Goal: Task Accomplishment & Management: Manage account settings

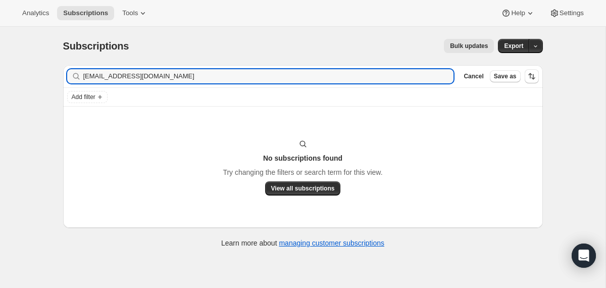
click at [151, 80] on input "[EMAIL_ADDRESS][DOMAIN_NAME]" at bounding box center [268, 76] width 371 height 14
click at [151, 80] on input "mdenofa@gmail.com" at bounding box center [268, 76] width 371 height 14
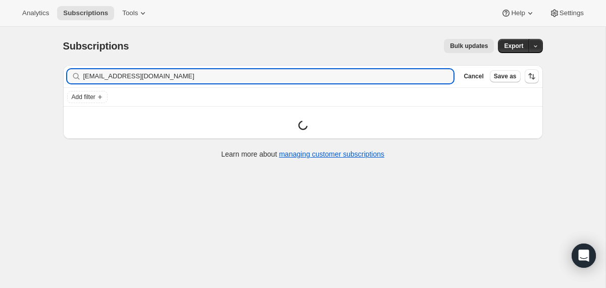
type input "embb005@gmail.com"
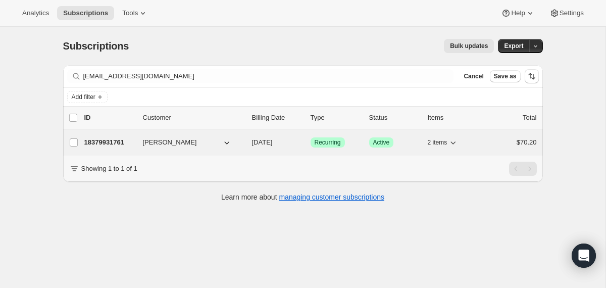
click at [246, 141] on div "18379931761 Emily Barbosa 09/25/2025 Success Recurring Success Active 2 items $…" at bounding box center [310, 142] width 452 height 14
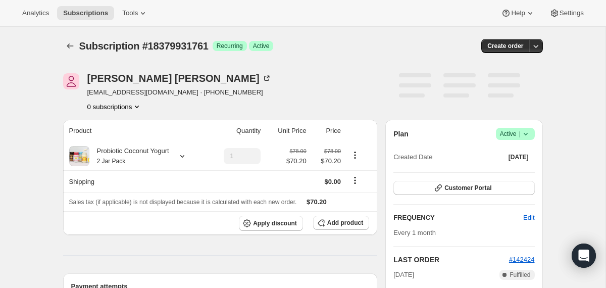
click at [529, 134] on icon at bounding box center [525, 134] width 10 height 10
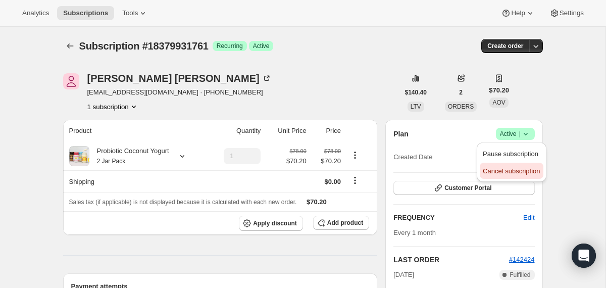
click at [511, 171] on span "Cancel subscription" at bounding box center [511, 171] width 57 height 8
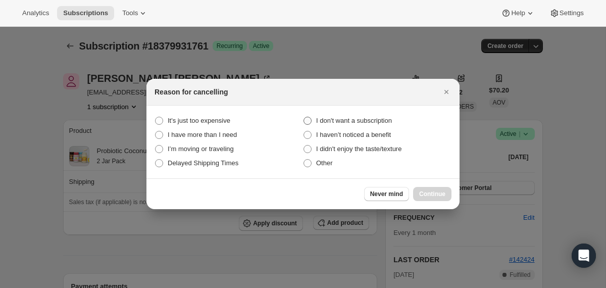
click at [386, 123] on span "I don't want a subscription" at bounding box center [354, 121] width 76 height 8
click at [304, 117] on subscription "I don't want a subscription" at bounding box center [303, 117] width 1 height 1
radio subscription "true"
click at [429, 194] on span "Continue" at bounding box center [432, 194] width 26 height 8
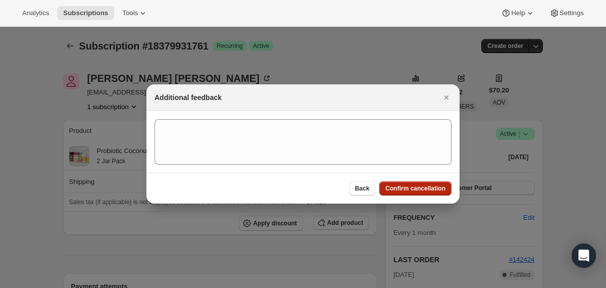
click at [424, 190] on span "Confirm cancellation" at bounding box center [415, 188] width 60 height 8
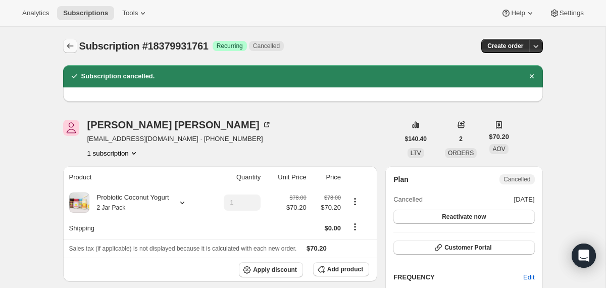
click at [69, 47] on icon "Subscriptions" at bounding box center [70, 46] width 10 height 10
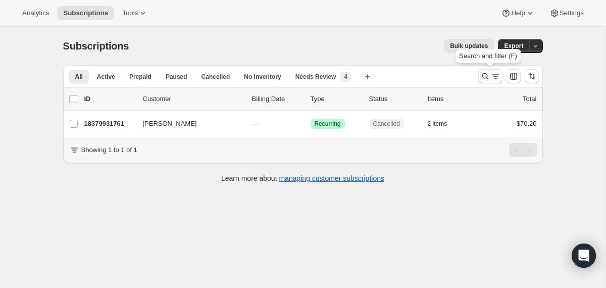
click at [479, 77] on button "Search and filter results" at bounding box center [490, 76] width 24 height 14
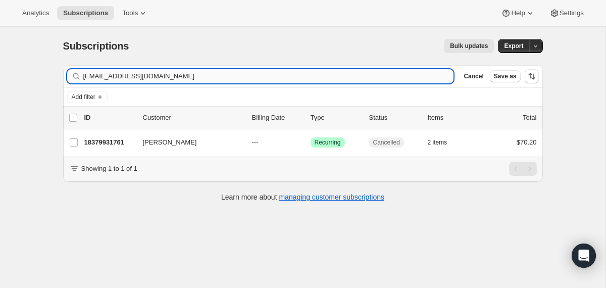
click at [277, 79] on input "embb005@gmail.com" at bounding box center [268, 76] width 371 height 14
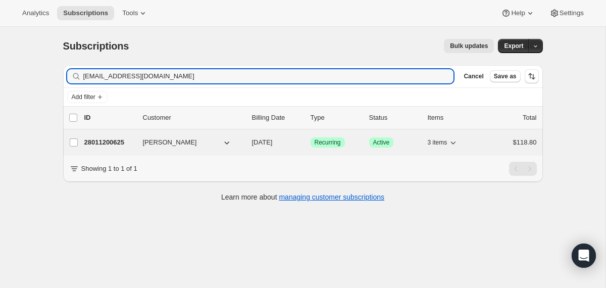
type input "engelbertd@yahoo.com"
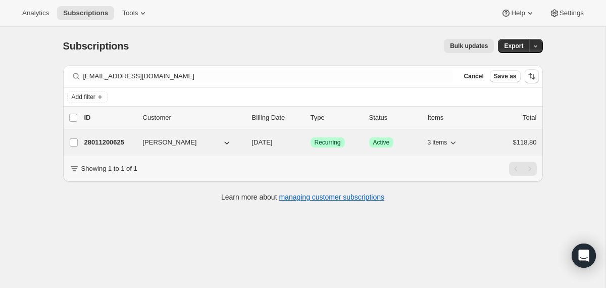
click at [249, 145] on div "28011200625 Engelbert Diaz 09/08/2025 Success Recurring Success Active 3 items …" at bounding box center [310, 142] width 452 height 14
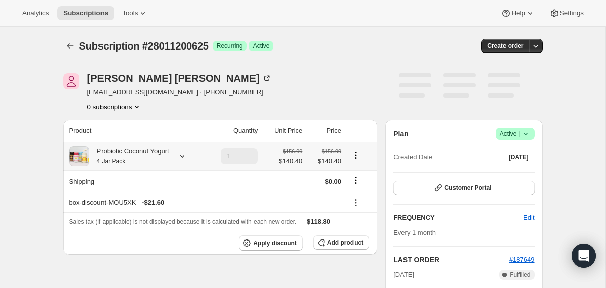
click at [167, 161] on div "Probiotic Coconut Yogurt 4 Jar Pack" at bounding box center [129, 156] width 80 height 20
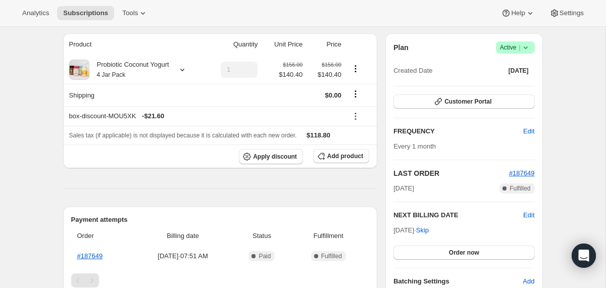
scroll to position [99, 0]
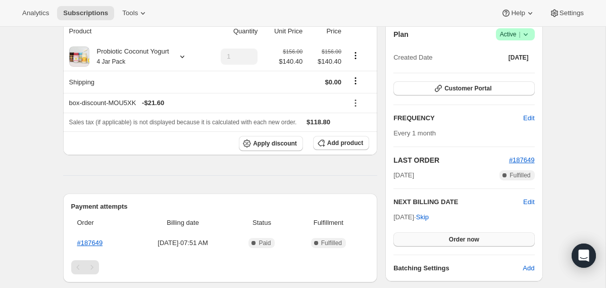
click at [404, 233] on button "Order now" at bounding box center [463, 239] width 141 height 14
click at [404, 234] on button "Click to confirm" at bounding box center [463, 239] width 141 height 14
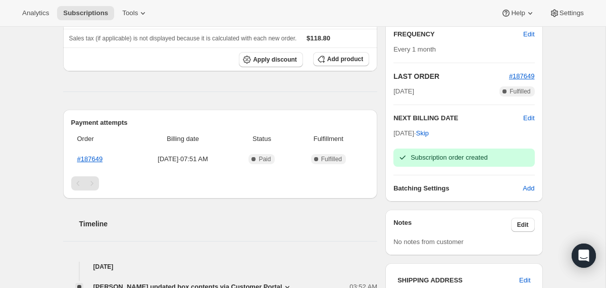
scroll to position [197, 0]
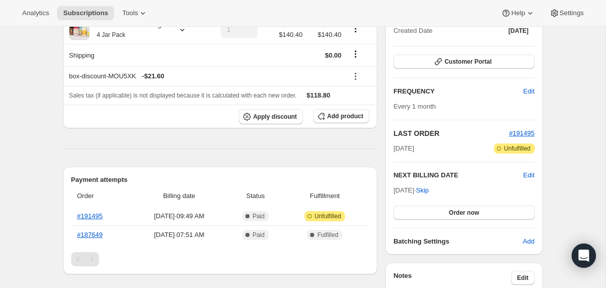
scroll to position [127, 0]
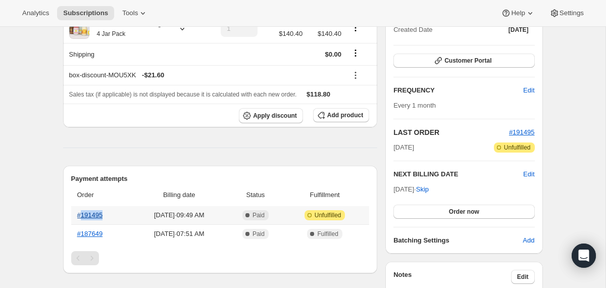
drag, startPoint x: 112, startPoint y: 215, endPoint x: 81, endPoint y: 214, distance: 30.8
click at [81, 214] on th "#191495" at bounding box center [101, 215] width 60 height 18
copy link "191495"
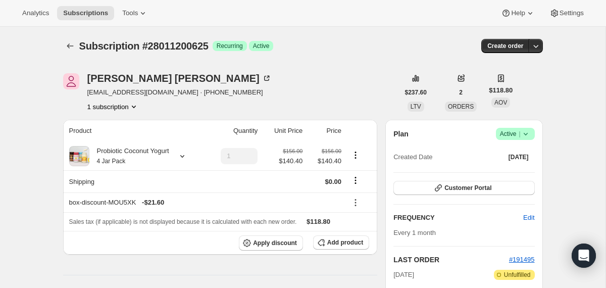
click at [72, 44] on icon "Subscriptions" at bounding box center [70, 46] width 10 height 10
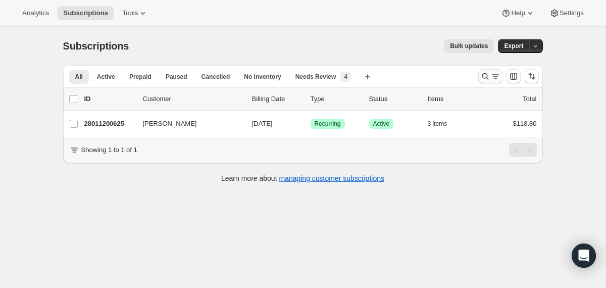
click at [482, 77] on icon "Search and filter results" at bounding box center [485, 76] width 10 height 10
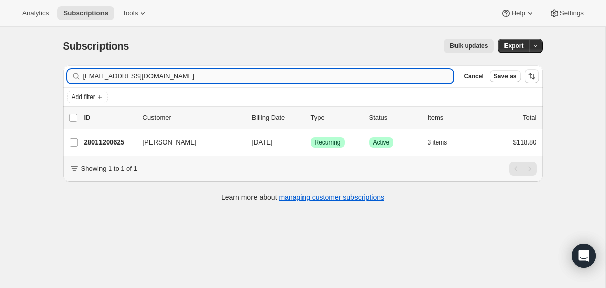
click at [395, 77] on input "engelbertd@yahoo.com" at bounding box center [268, 76] width 371 height 14
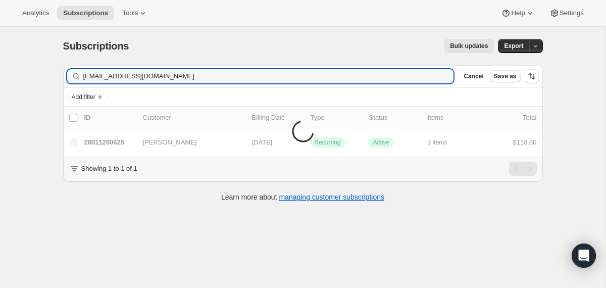
type input "[EMAIL_ADDRESS][DOMAIN_NAME]"
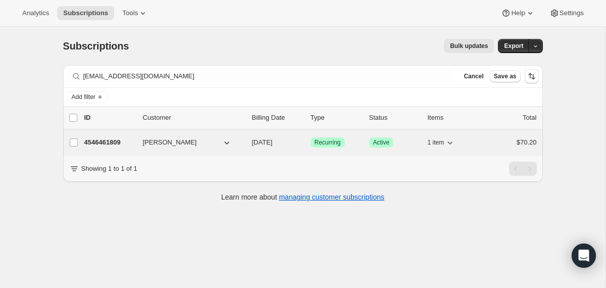
click at [249, 146] on div "4546461809 Brianna Jenkins 09/28/2025 Success Recurring Success Active 1 item $…" at bounding box center [310, 142] width 452 height 14
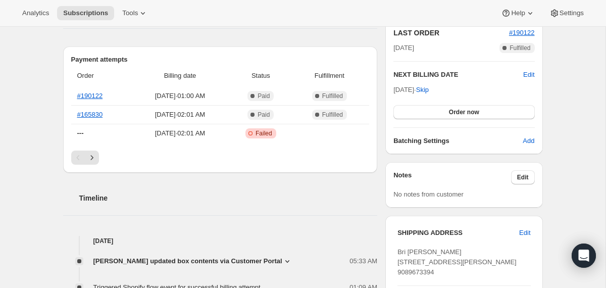
scroll to position [361, 0]
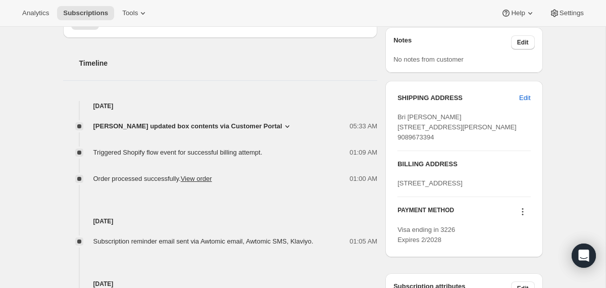
click at [270, 122] on span "Brianna Jenkins updated box contents via Customer Portal" at bounding box center [187, 126] width 189 height 10
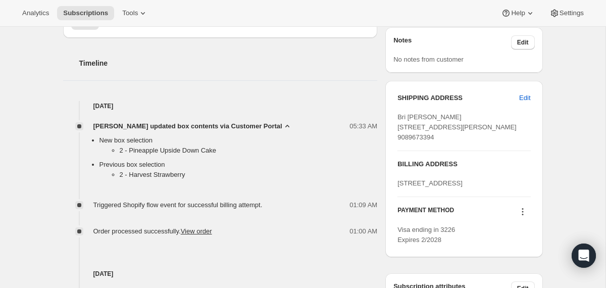
click at [270, 122] on span "Brianna Jenkins updated box contents via Customer Portal" at bounding box center [187, 126] width 189 height 10
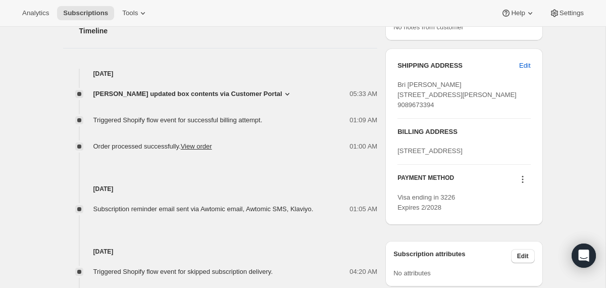
scroll to position [393, 0]
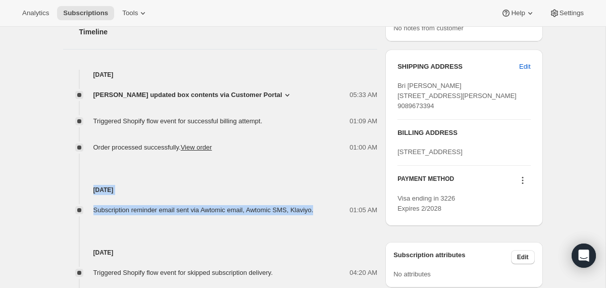
drag, startPoint x: 334, startPoint y: 211, endPoint x: 251, endPoint y: 166, distance: 94.4
click at [251, 166] on div "Aug 21, 2025 Subscription reminder email sent via Awtomic email, Awtomic SMS, K…" at bounding box center [220, 183] width 314 height 63
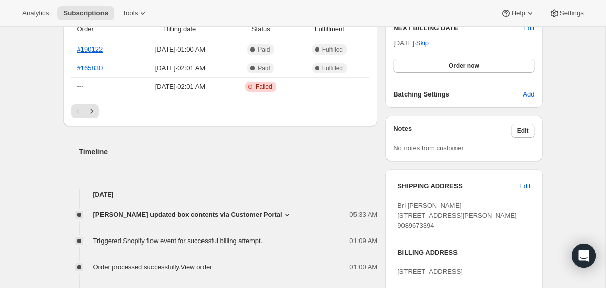
scroll to position [277, 0]
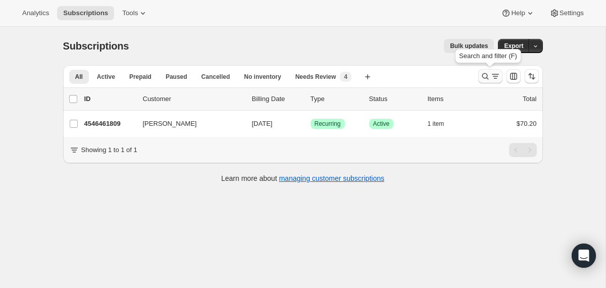
click at [482, 78] on icon "Search and filter results" at bounding box center [485, 76] width 10 height 10
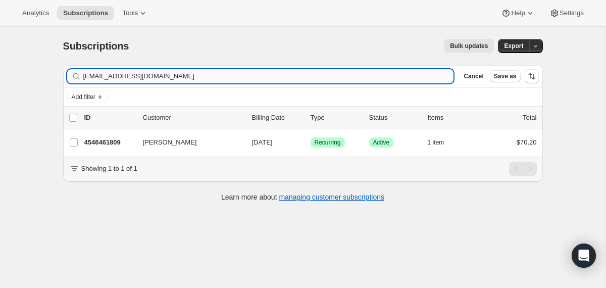
click at [404, 78] on input "[EMAIL_ADDRESS][DOMAIN_NAME]" at bounding box center [268, 76] width 371 height 14
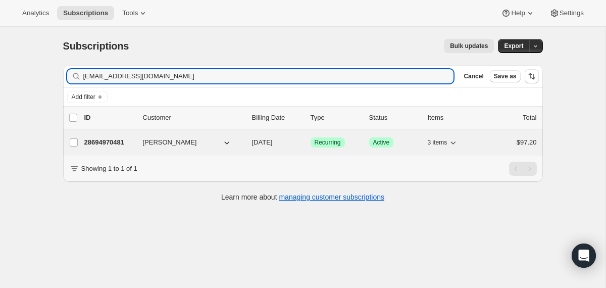
type input "[EMAIL_ADDRESS][DOMAIN_NAME]"
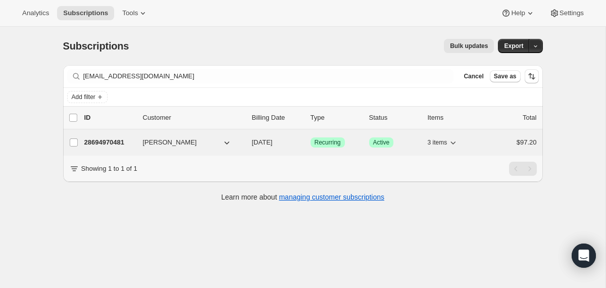
click at [250, 143] on div "28694970481 [PERSON_NAME] May [DATE] Success Recurring Success Active 3 items $…" at bounding box center [310, 142] width 452 height 14
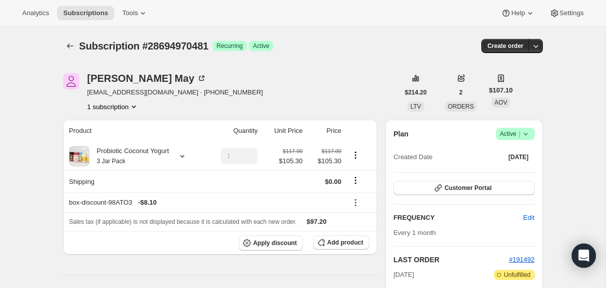
click at [527, 135] on icon at bounding box center [525, 134] width 10 height 10
click at [513, 170] on span "Cancel subscription" at bounding box center [511, 171] width 57 height 8
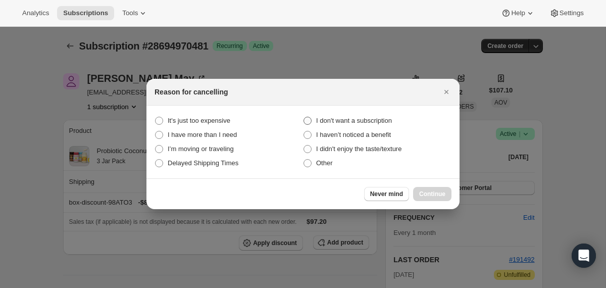
click at [388, 121] on span "I don't want a subscription" at bounding box center [354, 121] width 76 height 8
click at [304, 117] on subscription "I don't want a subscription" at bounding box center [303, 117] width 1 height 1
radio subscription "true"
click at [418, 189] on button "Continue" at bounding box center [432, 194] width 38 height 14
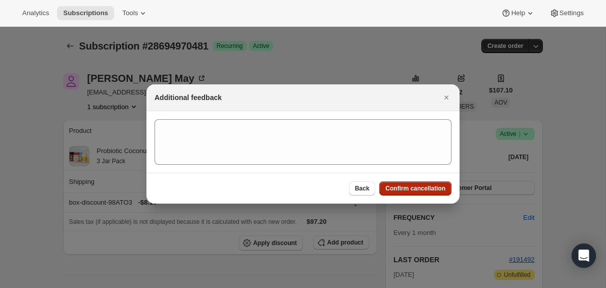
click at [417, 189] on span "Confirm cancellation" at bounding box center [415, 188] width 60 height 8
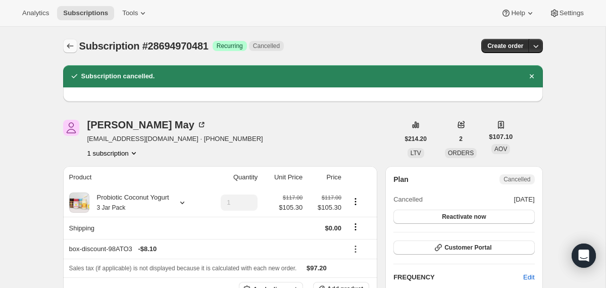
click at [71, 48] on icon "Subscriptions" at bounding box center [70, 46] width 10 height 10
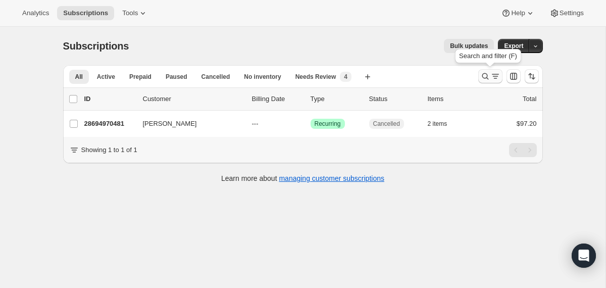
click at [487, 76] on icon "Search and filter results" at bounding box center [485, 76] width 7 height 7
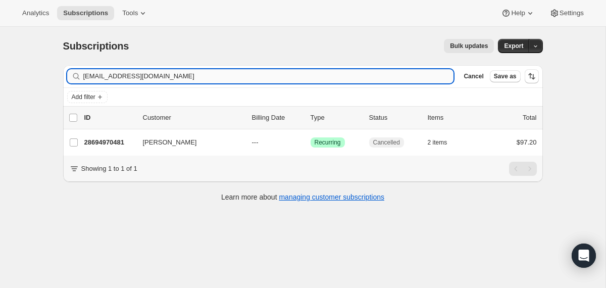
click at [358, 75] on input "[EMAIL_ADDRESS][DOMAIN_NAME]" at bounding box center [268, 76] width 371 height 14
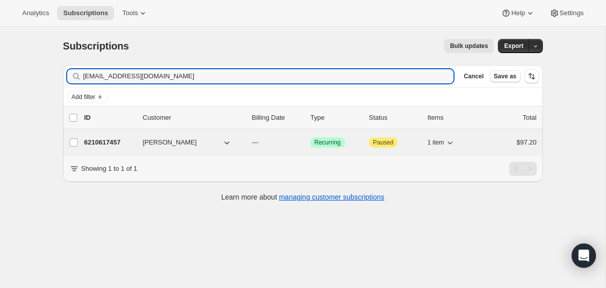
type input "[EMAIL_ADDRESS][DOMAIN_NAME]"
click at [252, 142] on span "---" at bounding box center [255, 142] width 7 height 8
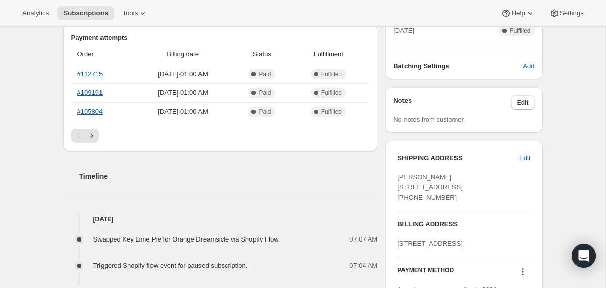
scroll to position [269, 0]
click at [87, 139] on icon "Next" at bounding box center [92, 135] width 10 height 10
click at [74, 136] on icon "Previous" at bounding box center [78, 135] width 10 height 10
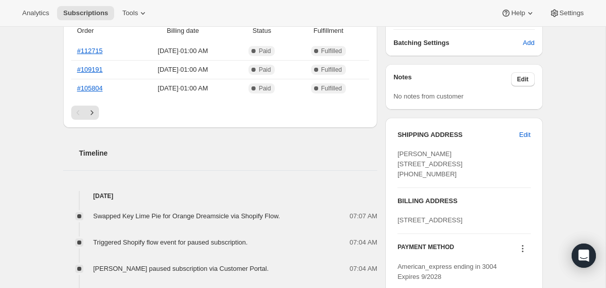
scroll to position [292, 0]
click at [88, 115] on icon "Next" at bounding box center [92, 112] width 10 height 10
click at [94, 116] on icon "Next" at bounding box center [92, 112] width 10 height 10
click at [77, 113] on icon "Previous" at bounding box center [77, 112] width 3 height 5
click at [94, 114] on icon "Next" at bounding box center [92, 112] width 10 height 10
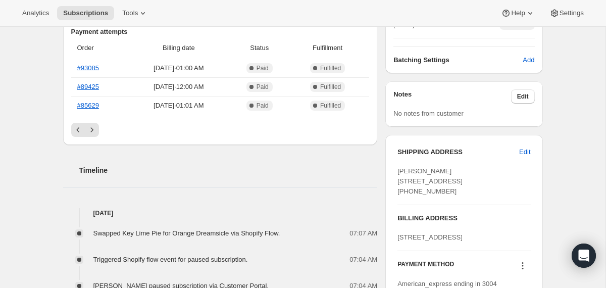
scroll to position [276, 0]
